Goal: Task Accomplishment & Management: Manage account settings

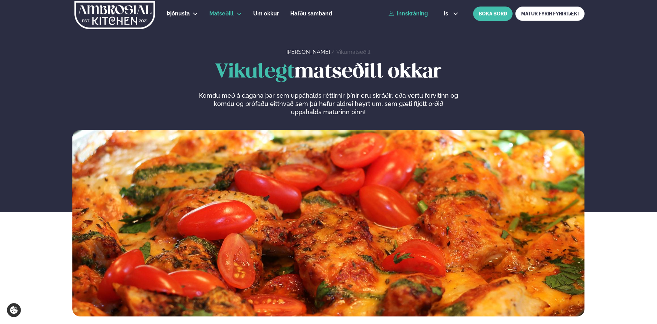
click at [407, 14] on link "Innskráning" at bounding box center [408, 14] width 39 height 6
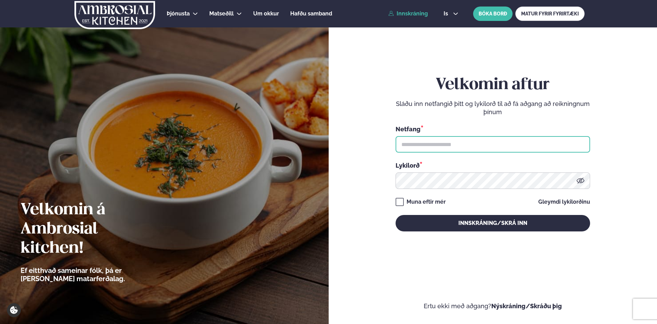
click at [426, 148] on input "text" at bounding box center [493, 144] width 195 height 16
type input "**********"
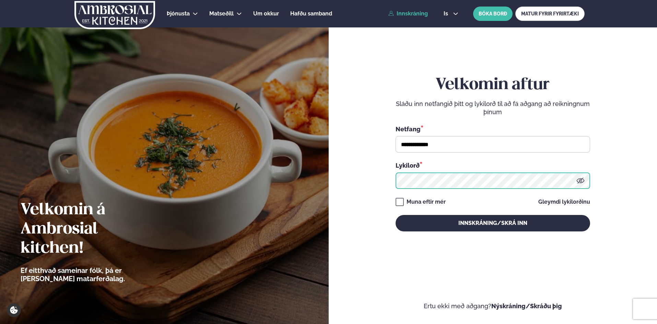
click at [396, 215] on button "Innskráning/Skrá inn" at bounding box center [493, 223] width 195 height 16
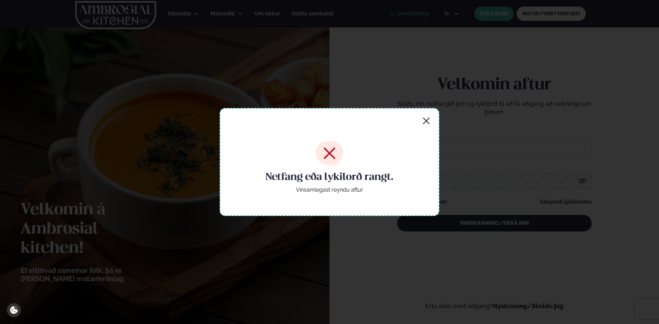
click at [421, 120] on div "Netfang eða lykilorð rangt. Vinsamlegast reyndu aftur" at bounding box center [330, 162] width 220 height 108
click at [423, 121] on icon "button" at bounding box center [426, 121] width 8 height 8
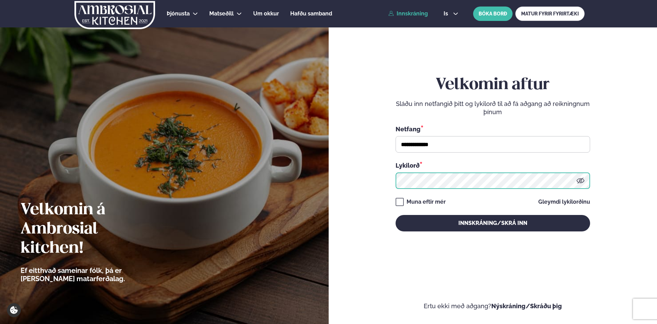
click at [364, 173] on form "**********" at bounding box center [493, 161] width 288 height 300
click at [396, 215] on button "Innskráning/Skrá inn" at bounding box center [493, 223] width 195 height 16
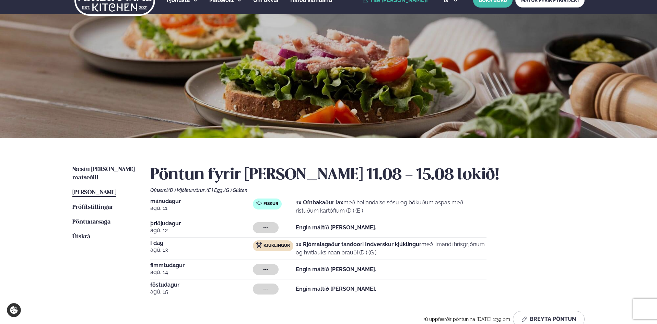
scroll to position [17, 0]
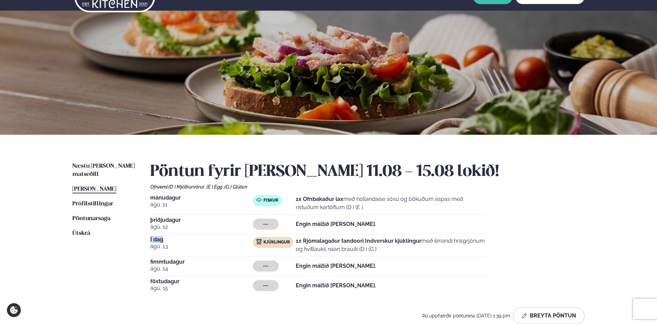
drag, startPoint x: 145, startPoint y: 238, endPoint x: 166, endPoint y: 239, distance: 20.6
click at [166, 239] on div "Næstu [PERSON_NAME] matseðill Næsta vika [PERSON_NAME] matseðill [PERSON_NAME] …" at bounding box center [329, 245] width 554 height 220
click at [136, 233] on ul "Næstu viku matseðill Næsta vika Þessa viku matseðill Þessa viku Prófílstillinga…" at bounding box center [104, 245] width 64 height 167
click at [89, 165] on span "Næstu [PERSON_NAME] matseðill" at bounding box center [103, 170] width 62 height 14
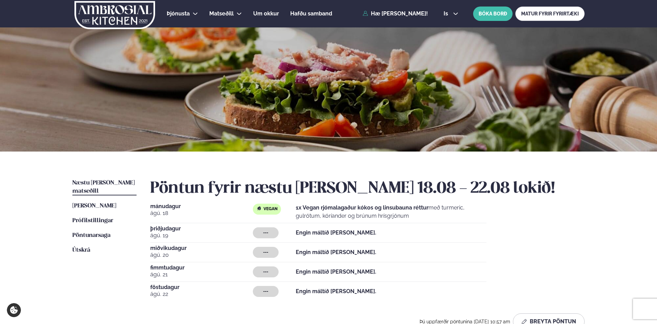
click at [111, 16] on img at bounding box center [115, 15] width 82 height 28
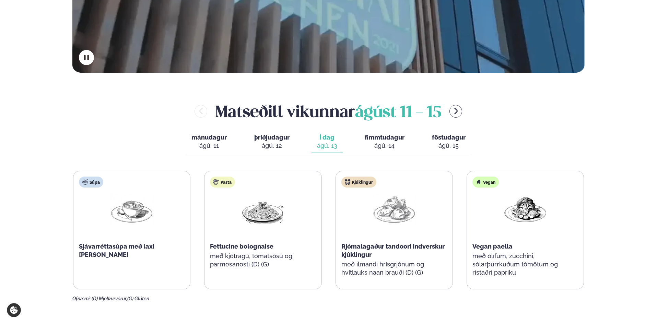
scroll to position [243, 0]
click at [457, 114] on icon "menu-btn-right" at bounding box center [456, 111] width 8 height 8
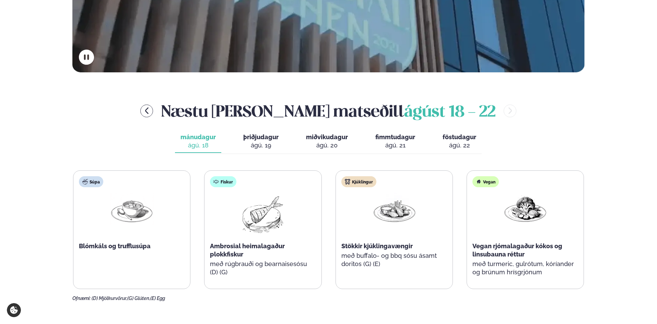
click at [328, 134] on span "miðvikudagur" at bounding box center [327, 137] width 42 height 7
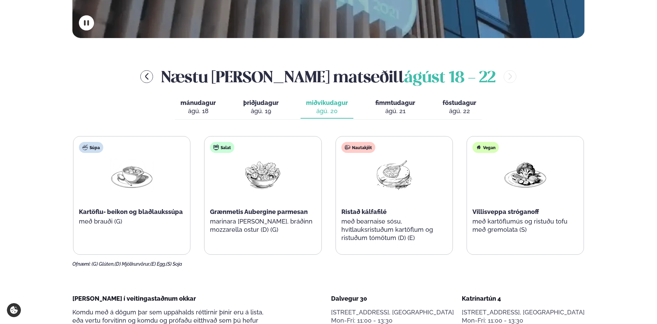
scroll to position [277, 0]
click at [367, 212] on span "Ristað kálfafilé" at bounding box center [363, 212] width 45 height 7
click at [358, 166] on div "Nautakjöt Ristað kálfafilé með bearnaise sósu, hvítlauksristuðum kartöflum og r…" at bounding box center [394, 196] width 117 height 118
click at [353, 151] on div "Nautakjöt" at bounding box center [358, 147] width 34 height 11
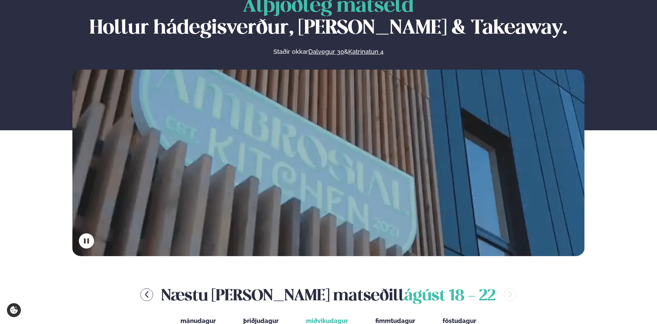
scroll to position [0, 0]
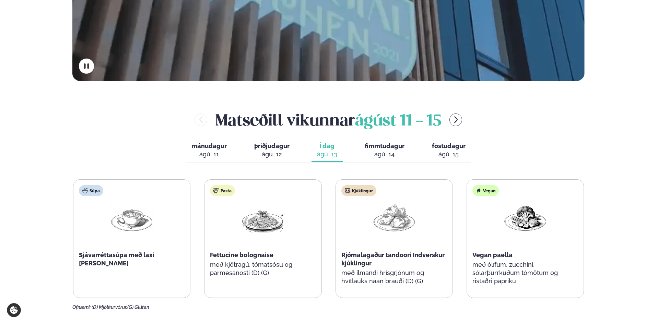
scroll to position [240, 0]
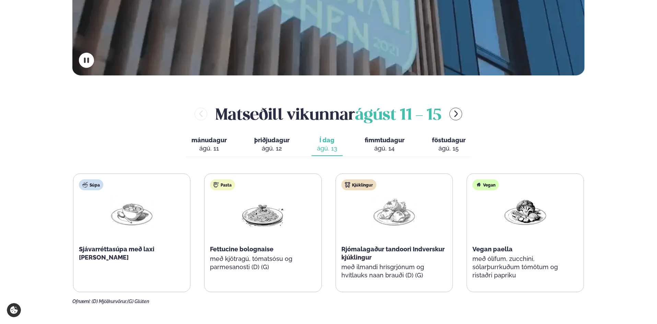
click at [351, 184] on div "Kjúklingur" at bounding box center [358, 184] width 35 height 11
click at [343, 177] on div "Kjúklingur Rjómalagaður tandoori Indverskur kjúklingur með ilmandi hrísgrjónum …" at bounding box center [394, 233] width 117 height 118
click at [328, 149] on div "ágú. 13" at bounding box center [327, 148] width 20 height 8
click at [276, 139] on span "þriðjudagur" at bounding box center [271, 140] width 35 height 7
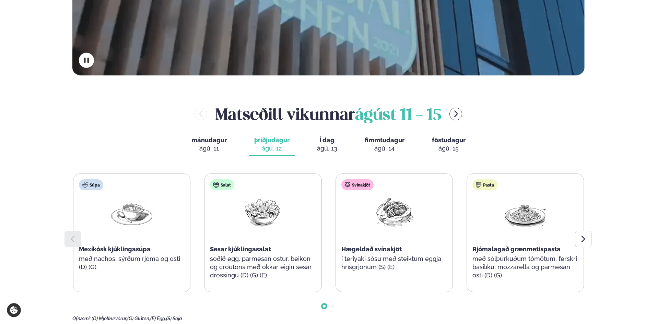
click at [323, 142] on span "Í dag" at bounding box center [327, 140] width 20 height 8
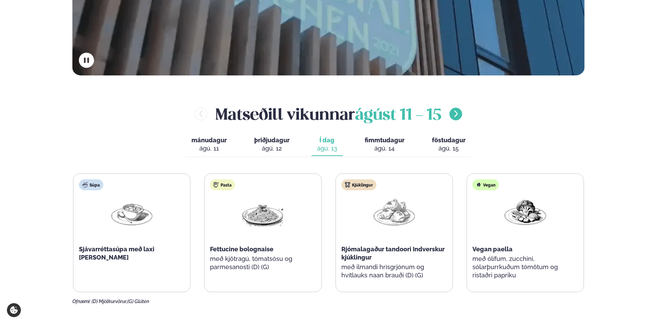
click at [458, 115] on icon "menu-btn-right" at bounding box center [455, 114] width 3 height 7
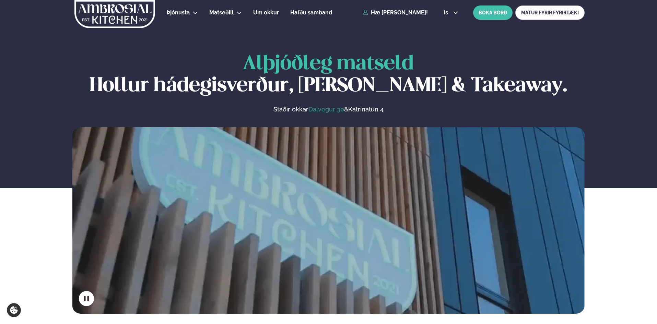
scroll to position [0, 0]
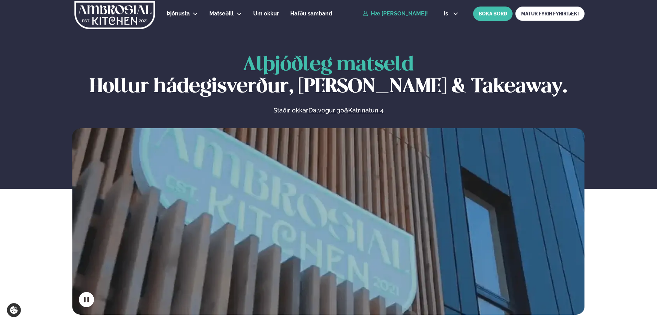
click at [387, 16] on link "Hæ [PERSON_NAME]!" at bounding box center [395, 14] width 65 height 6
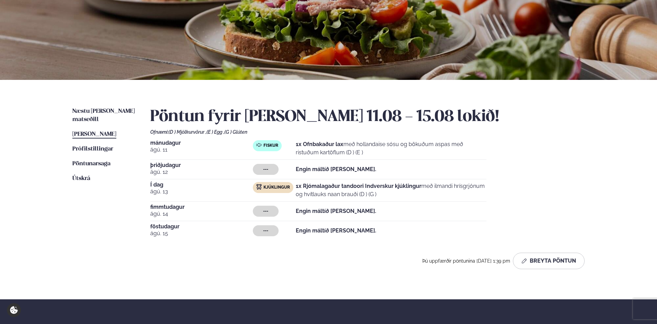
scroll to position [71, 0]
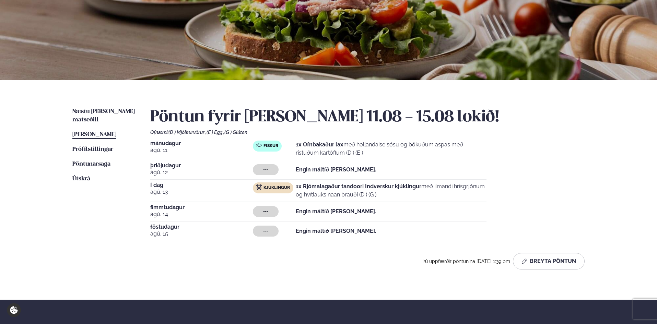
click at [111, 106] on div "Næstu [PERSON_NAME] matseðill Næsta vika [PERSON_NAME] matseðill [PERSON_NAME] …" at bounding box center [329, 190] width 554 height 220
click at [111, 108] on link "Næstu [PERSON_NAME] matseðill Næsta vika" at bounding box center [104, 116] width 64 height 16
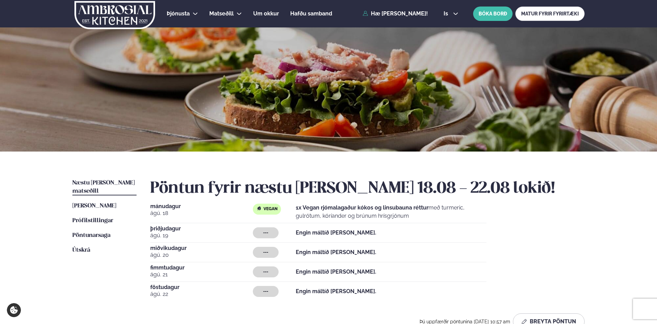
click at [162, 250] on span "miðvikudagur" at bounding box center [201, 248] width 103 height 5
click at [329, 252] on strong "Engin máltíð [PERSON_NAME]." at bounding box center [336, 252] width 81 height 7
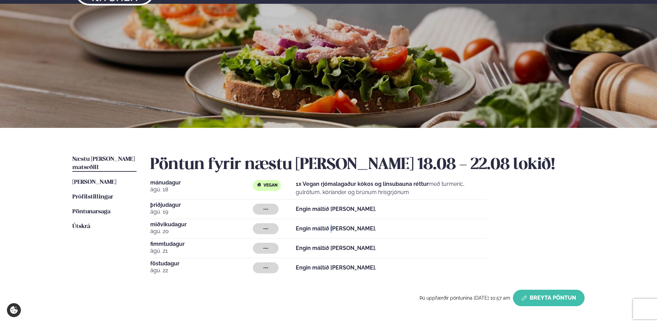
click at [542, 295] on button "Breyta Pöntun" at bounding box center [549, 298] width 72 height 16
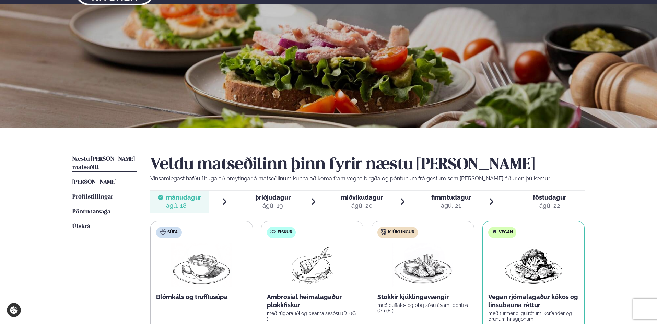
click at [356, 198] on span "miðvikudagur" at bounding box center [362, 197] width 42 height 7
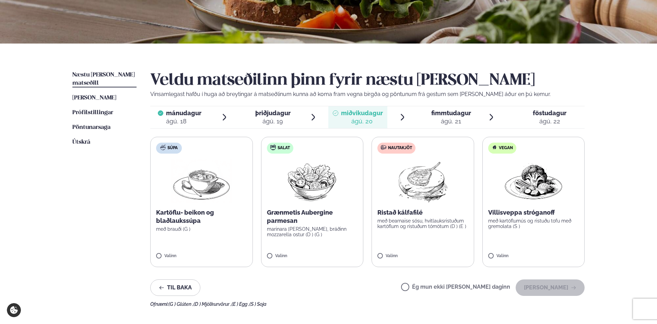
scroll to position [114, 0]
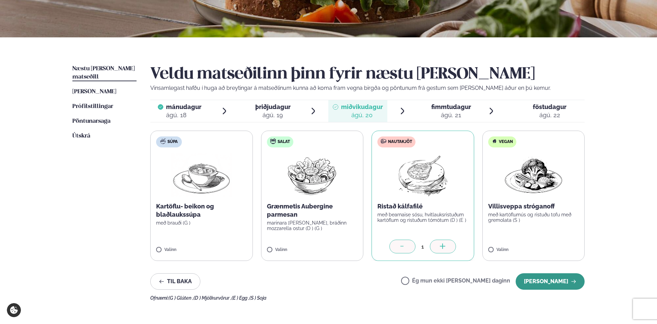
click at [555, 285] on button "[PERSON_NAME]" at bounding box center [550, 282] width 69 height 16
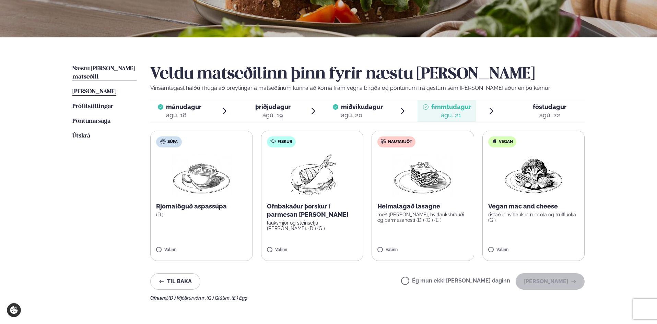
click at [90, 89] on span "[PERSON_NAME]" at bounding box center [94, 92] width 44 height 6
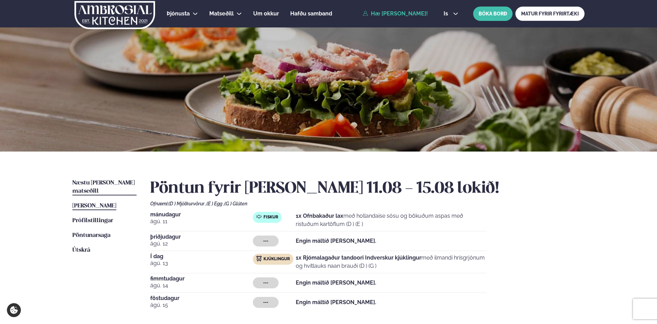
scroll to position [133, 0]
